Goal: Check status: Check status

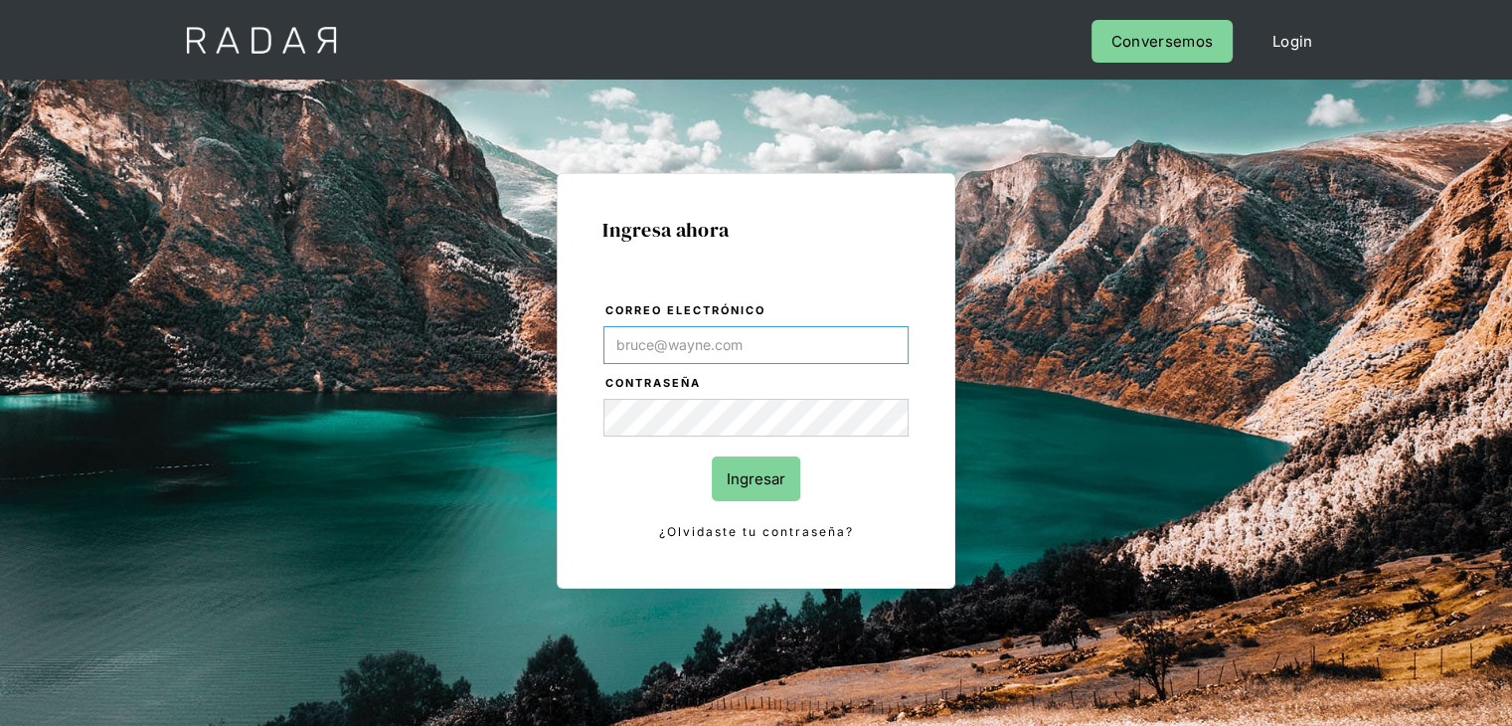
type input "[PERSON_NAME][EMAIL_ADDRESS][PERSON_NAME][DOMAIN_NAME]"
drag, startPoint x: 609, startPoint y: 499, endPoint x: 630, endPoint y: 492, distance: 23.0
click at [617, 496] on form "Correo electrónico alexandra.escobar@monnetpayments.com Contraseña Ingresar ¿Ol…" at bounding box center [756, 421] width 307 height 243
click at [764, 482] on input "Ingresar" at bounding box center [756, 478] width 88 height 45
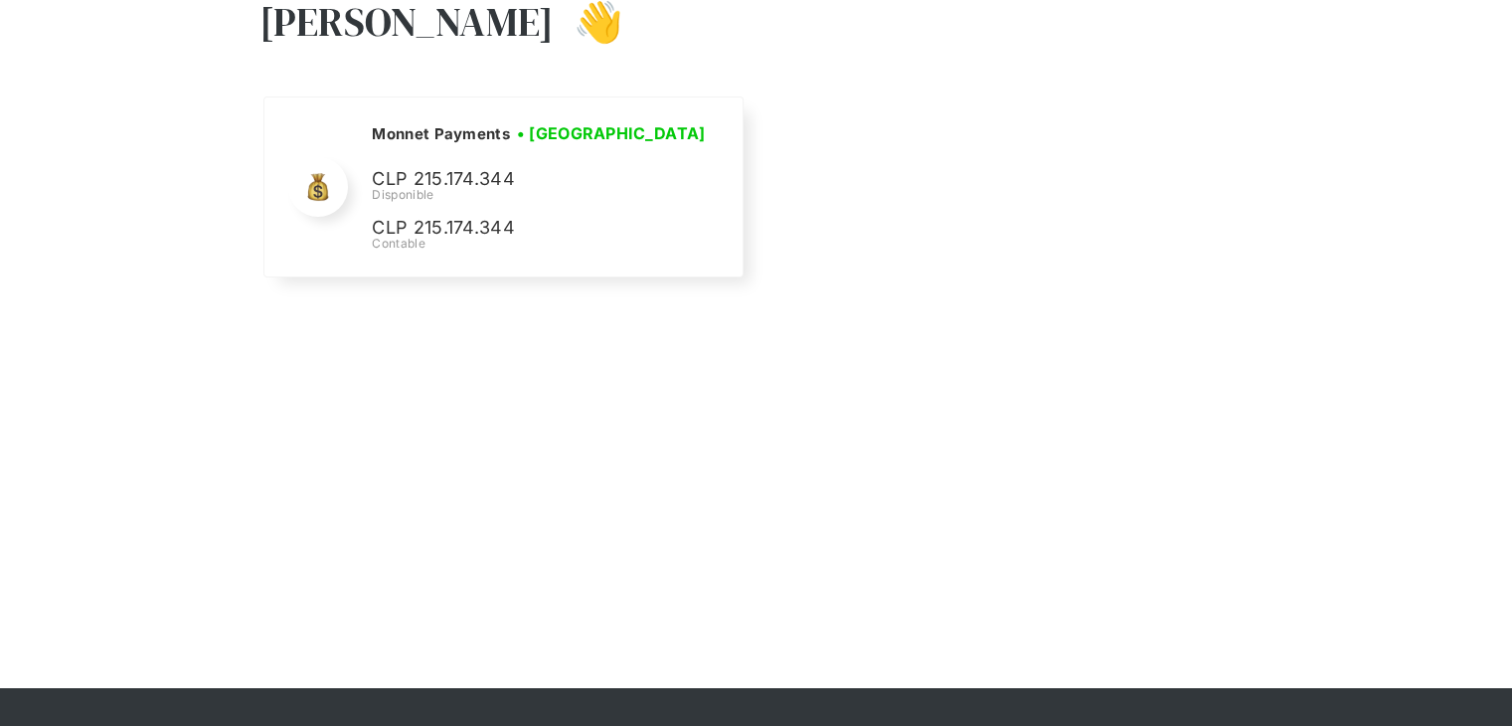
scroll to position [99, 0]
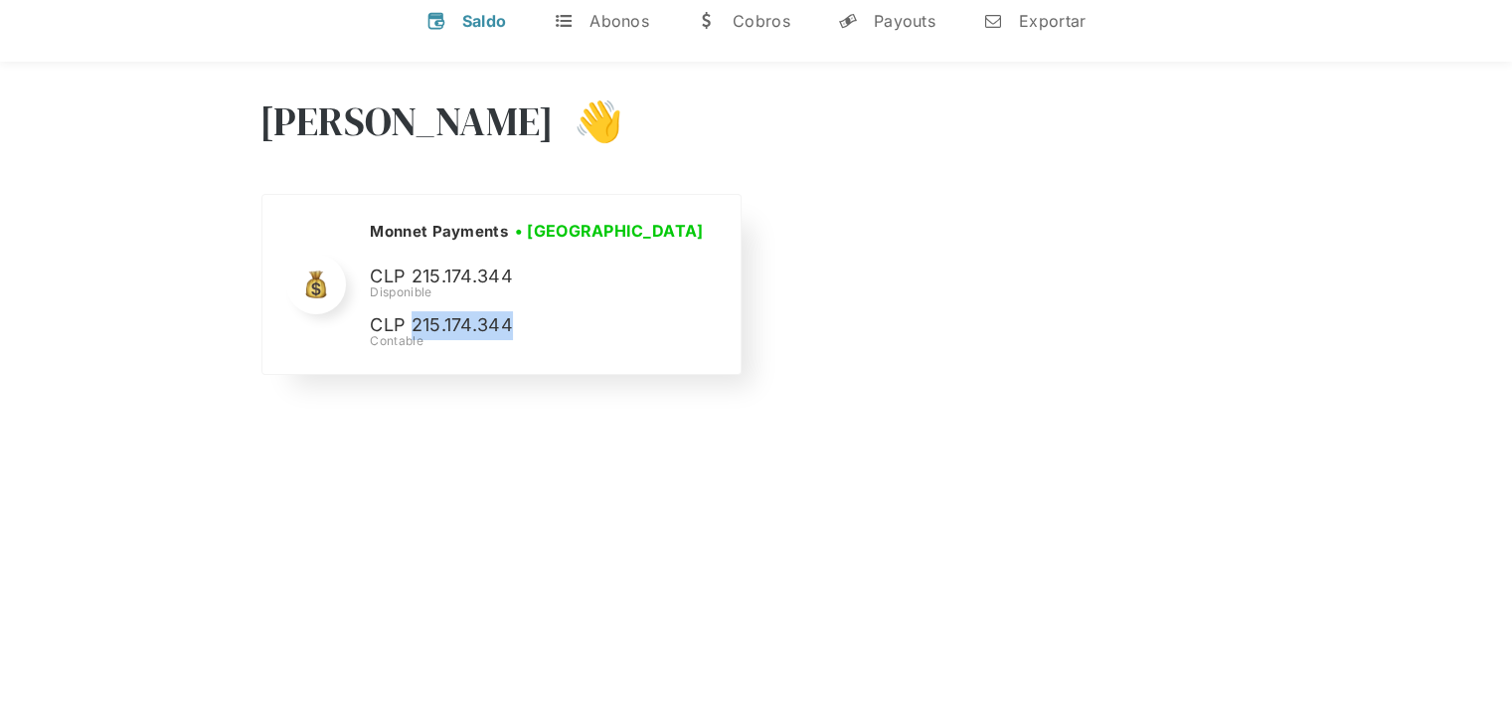
copy p "215.174.344"
drag, startPoint x: 524, startPoint y: 322, endPoint x: 410, endPoint y: 317, distance: 114.5
click at [410, 317] on p "CLP 215.174.344" at bounding box center [519, 325] width 298 height 29
